Goal: Find specific page/section: Find specific page/section

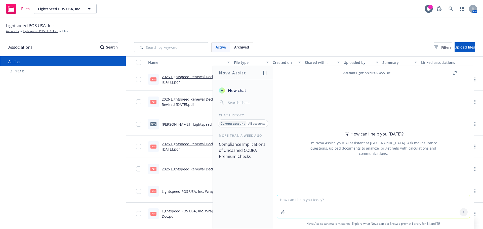
click at [464, 73] on button "button" at bounding box center [464, 73] width 6 height 6
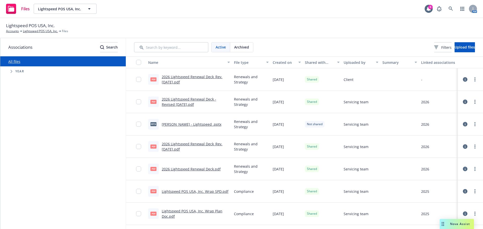
click at [236, 10] on div "Files Lightspeed POS USA, Inc. Lightspeed POS USA, Inc. 8 AM" at bounding box center [241, 9] width 483 height 18
